Goal: Find contact information: Find contact information

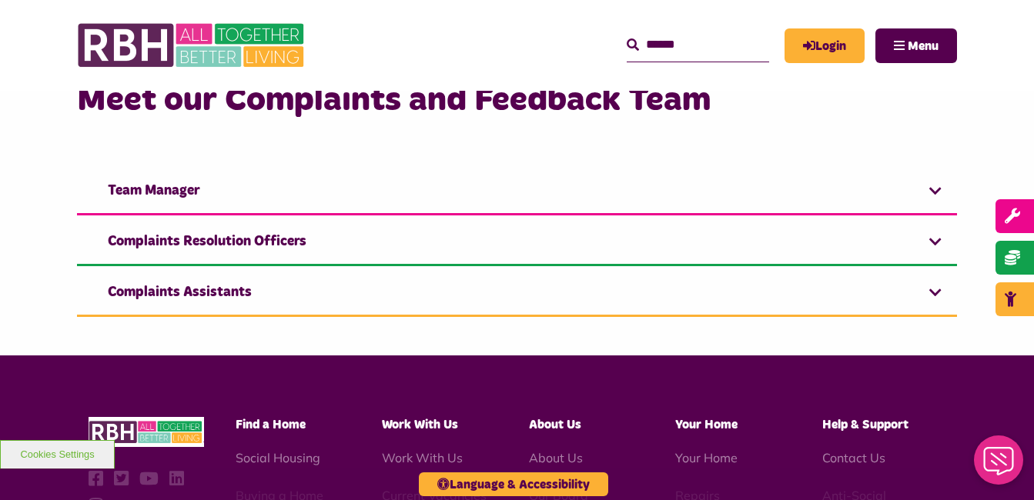
scroll to position [243, 0]
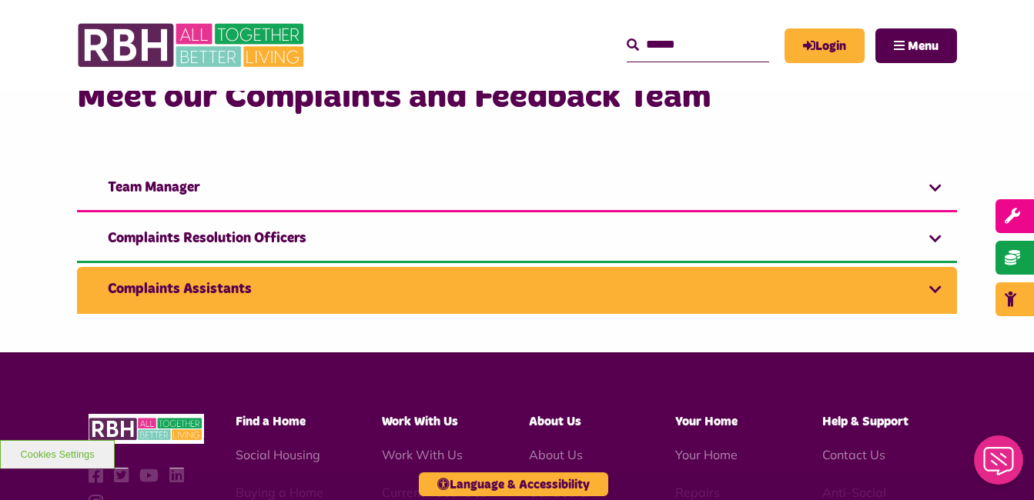
click at [661, 275] on link "Complaints Assistants" at bounding box center [517, 290] width 880 height 47
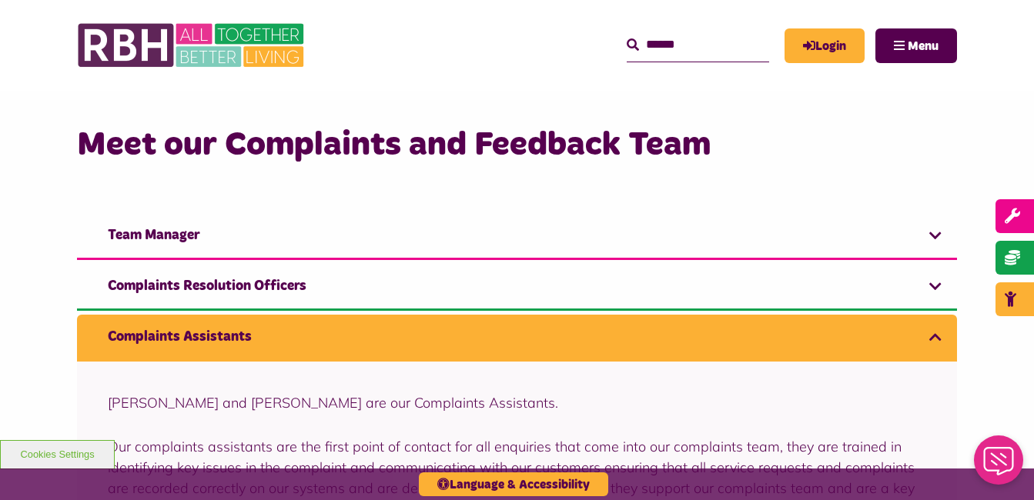
scroll to position [198, 0]
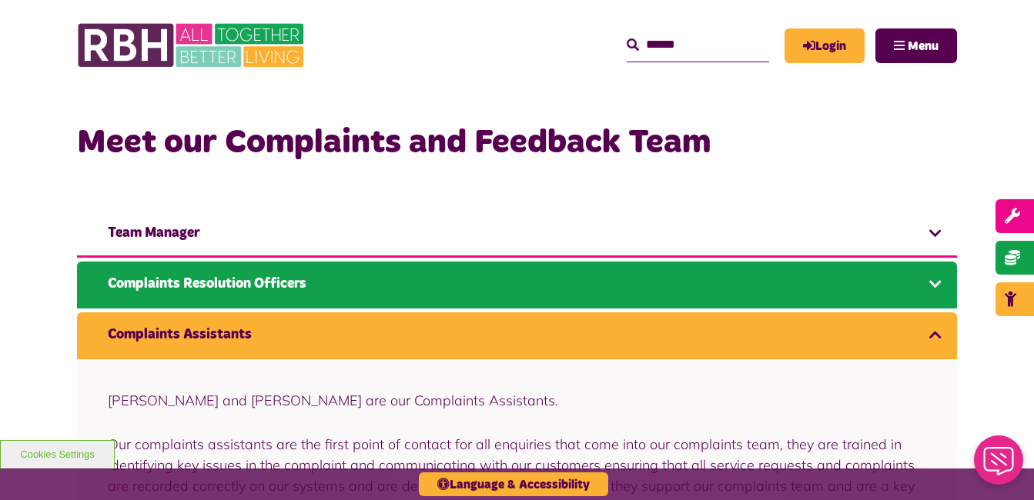
click at [364, 277] on link "Complaints Resolution Officers" at bounding box center [517, 285] width 880 height 47
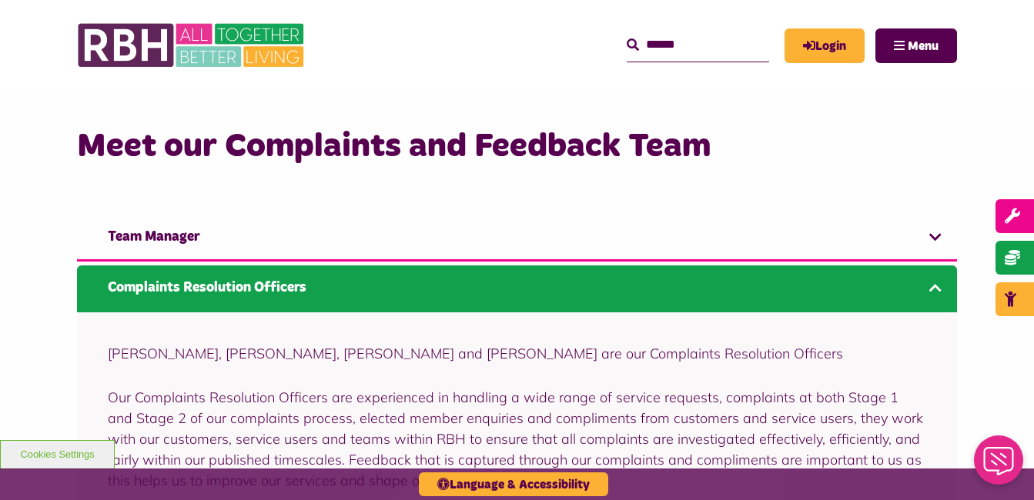
scroll to position [181, 0]
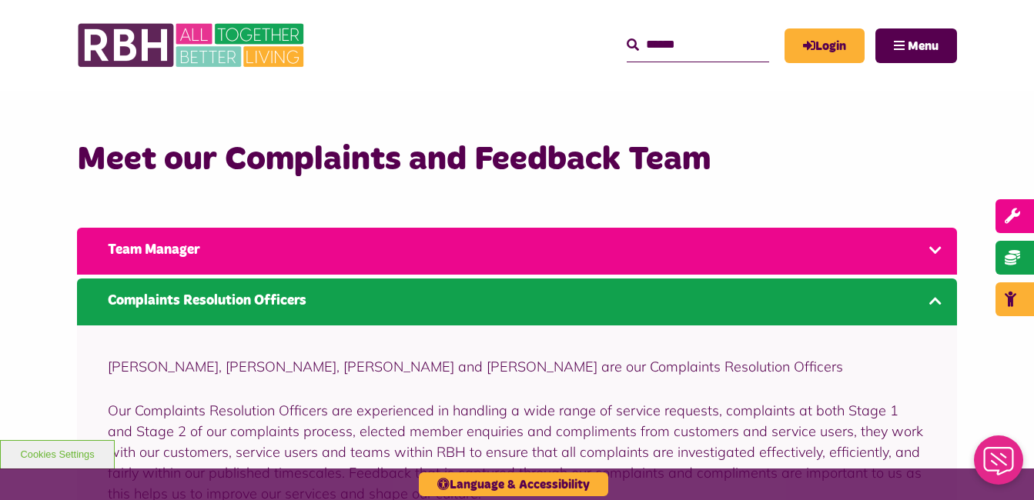
click at [174, 248] on link "Team Manager" at bounding box center [517, 251] width 880 height 47
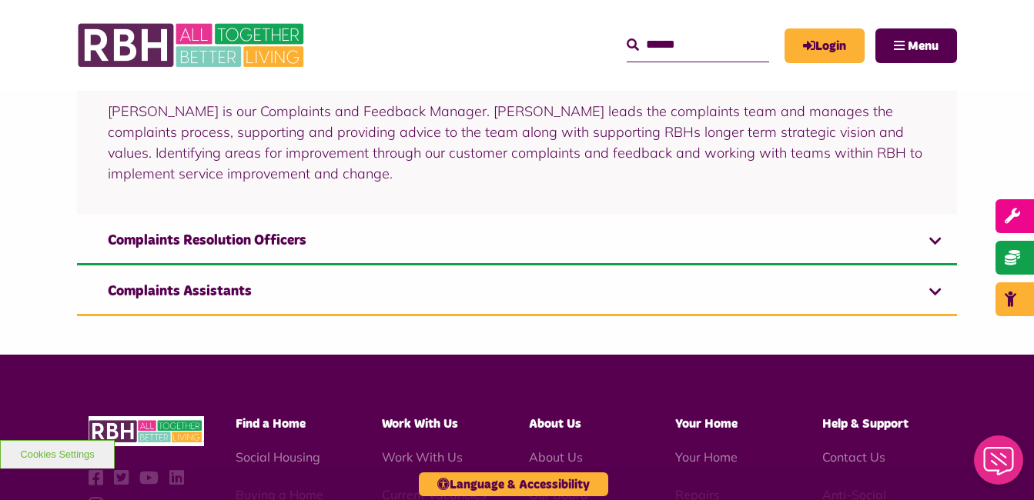
scroll to position [409, 0]
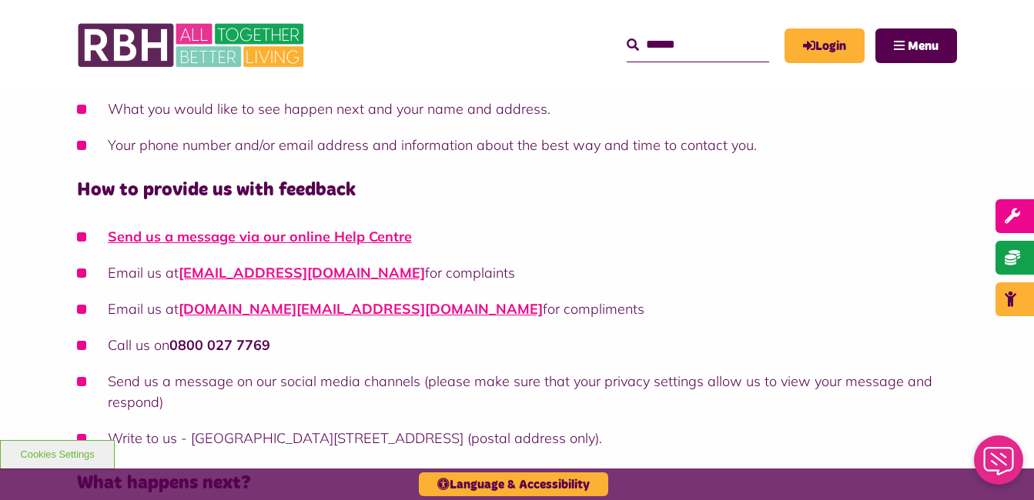
scroll to position [672, 0]
